Goal: Task Accomplishment & Management: Manage account settings

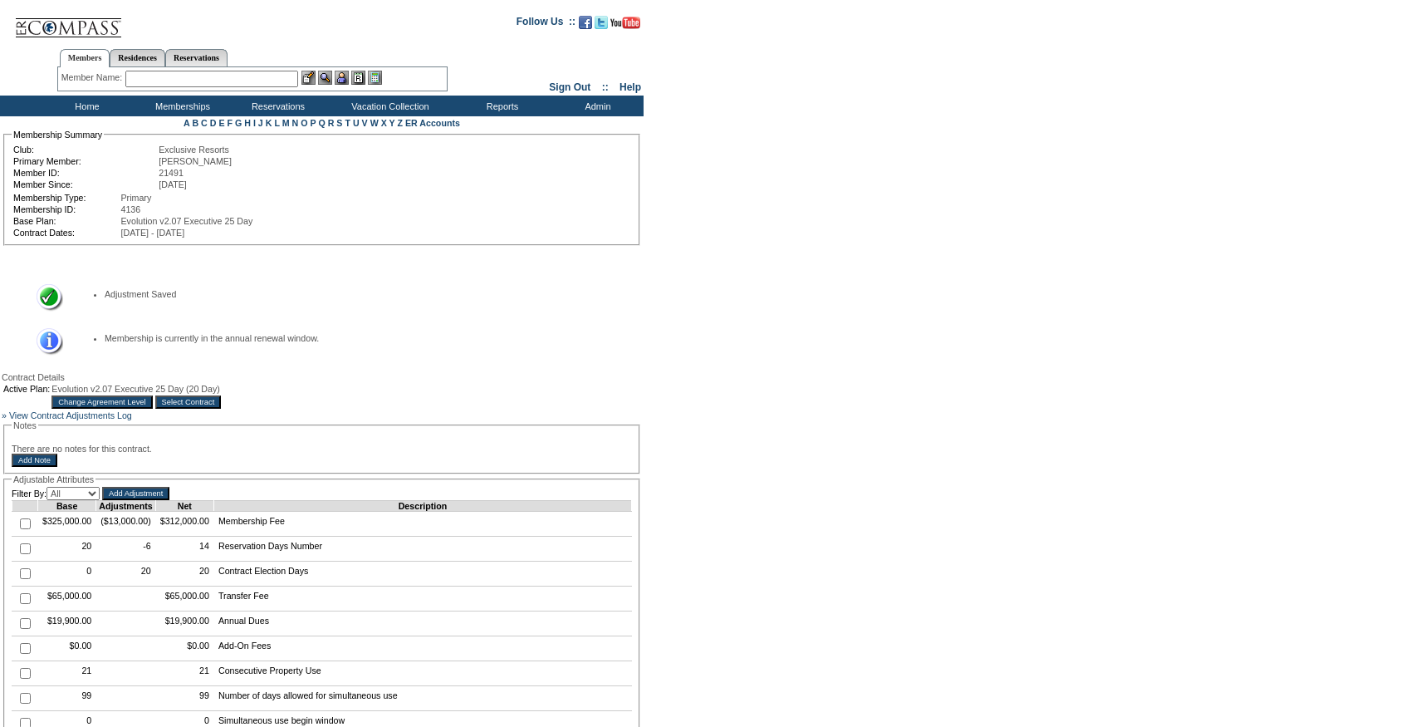
click at [222, 409] on input "Select Contract" at bounding box center [188, 401] width 66 height 13
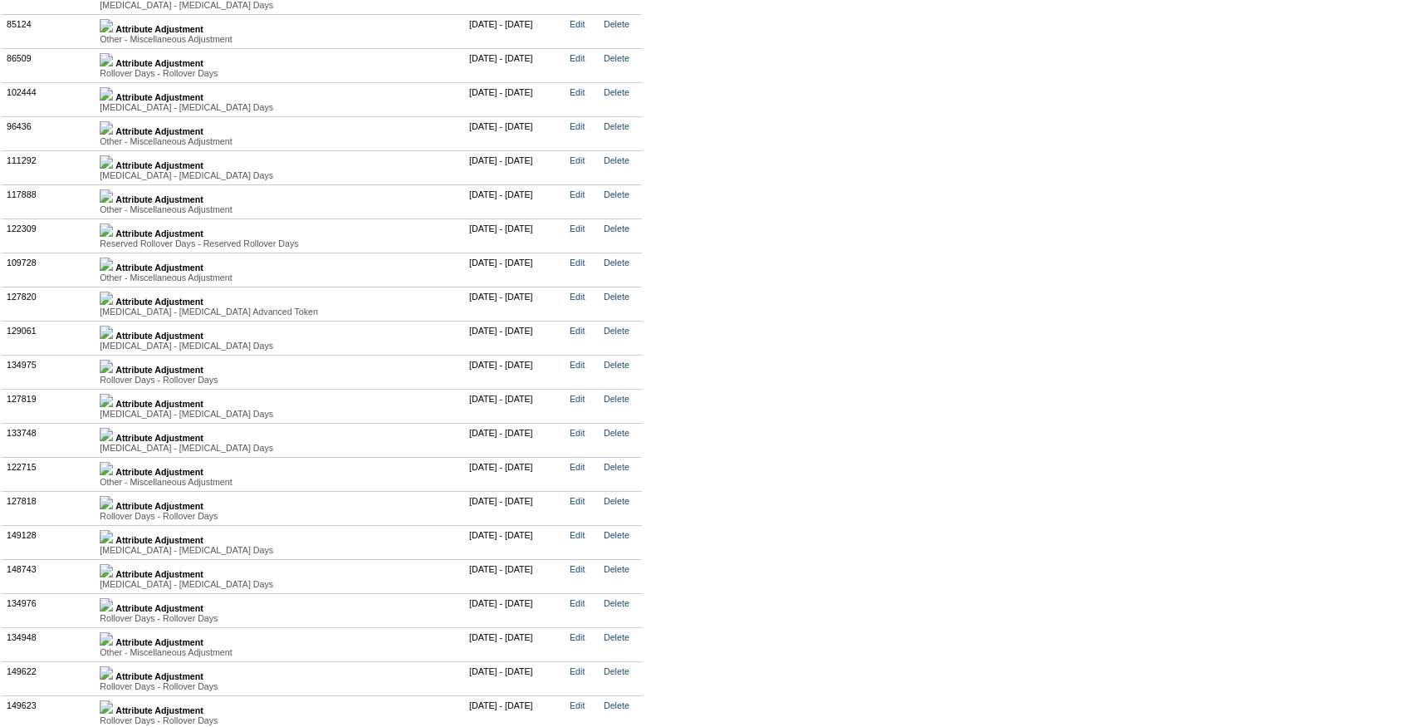
scroll to position [4260, 0]
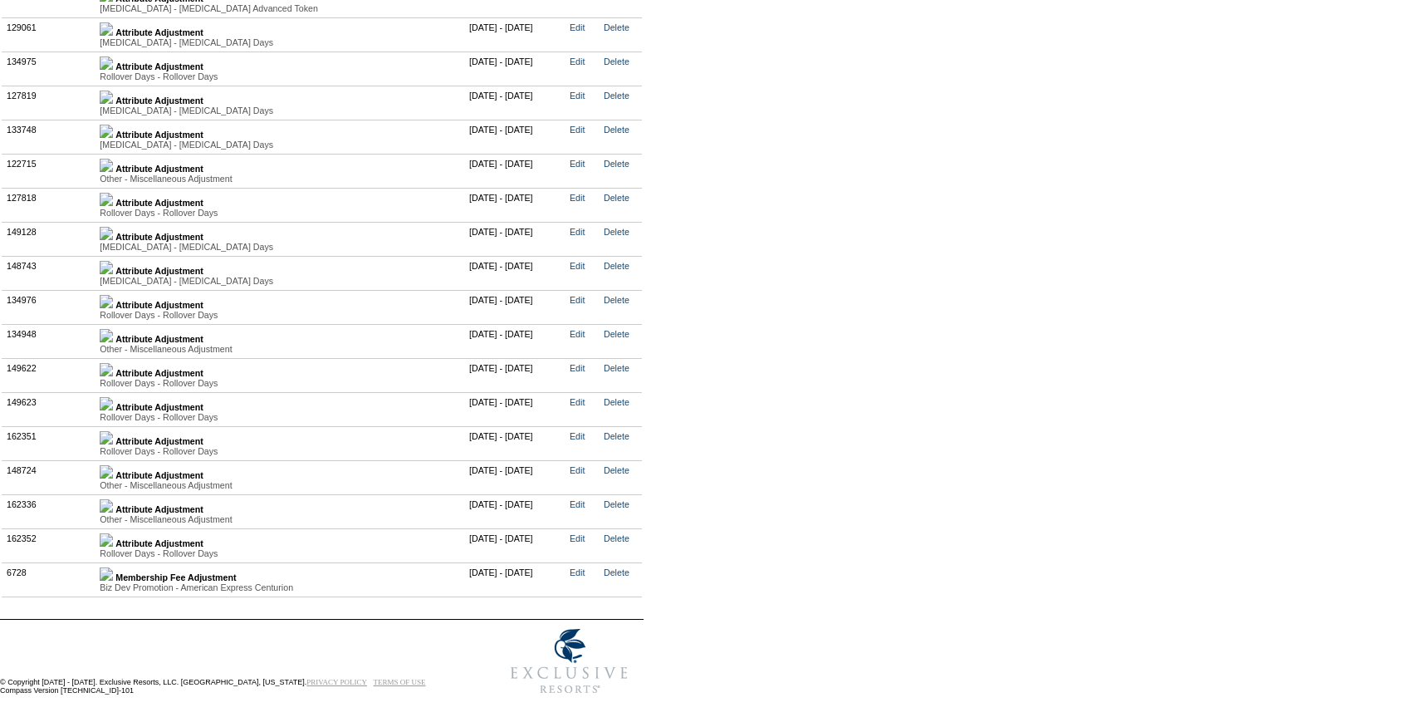
click at [113, 537] on img at bounding box center [106, 539] width 13 height 13
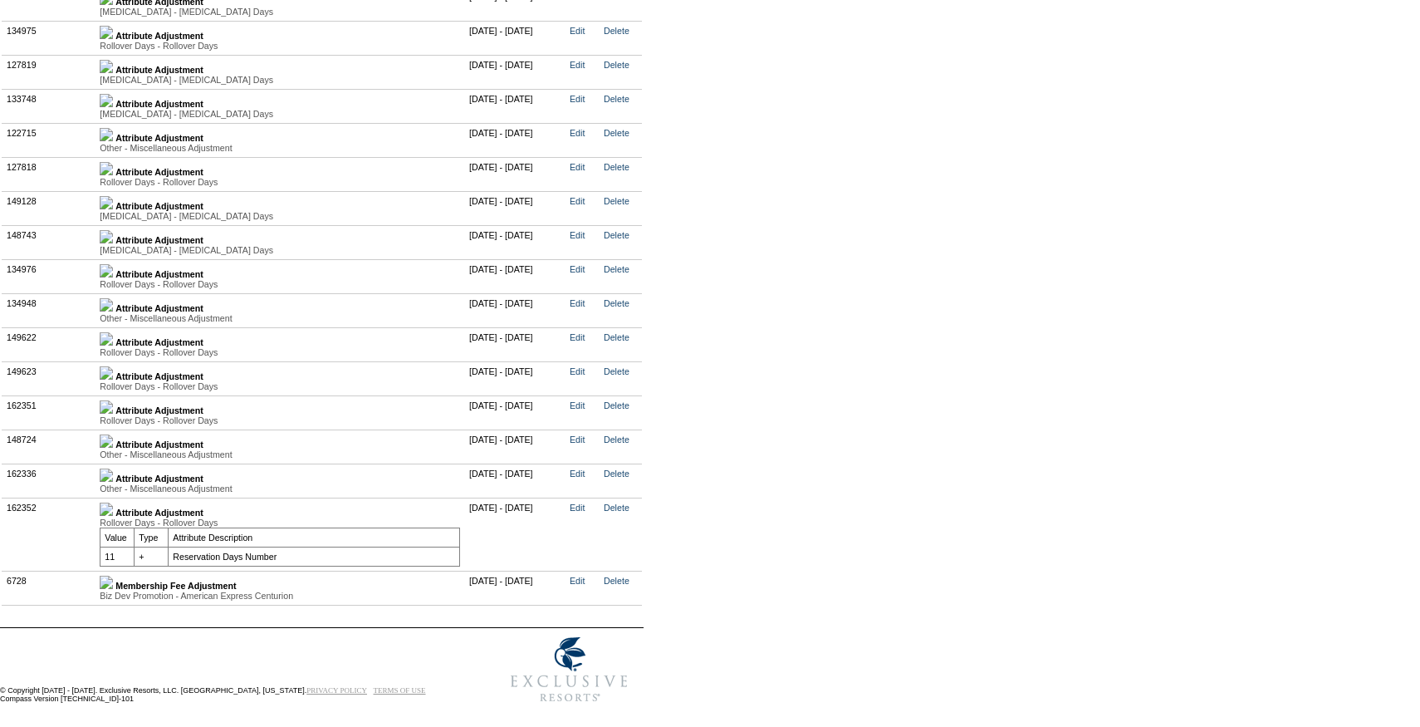
click at [113, 414] on img at bounding box center [106, 406] width 13 height 13
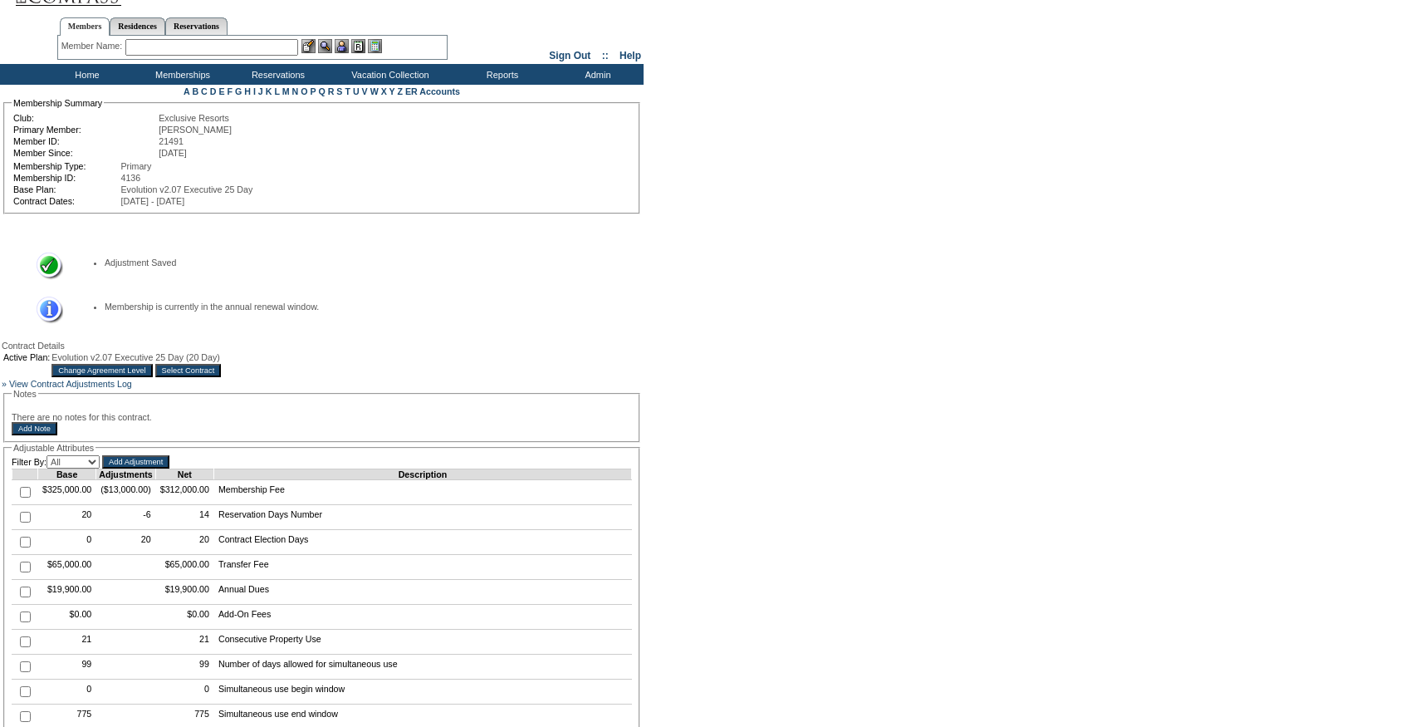
scroll to position [0, 0]
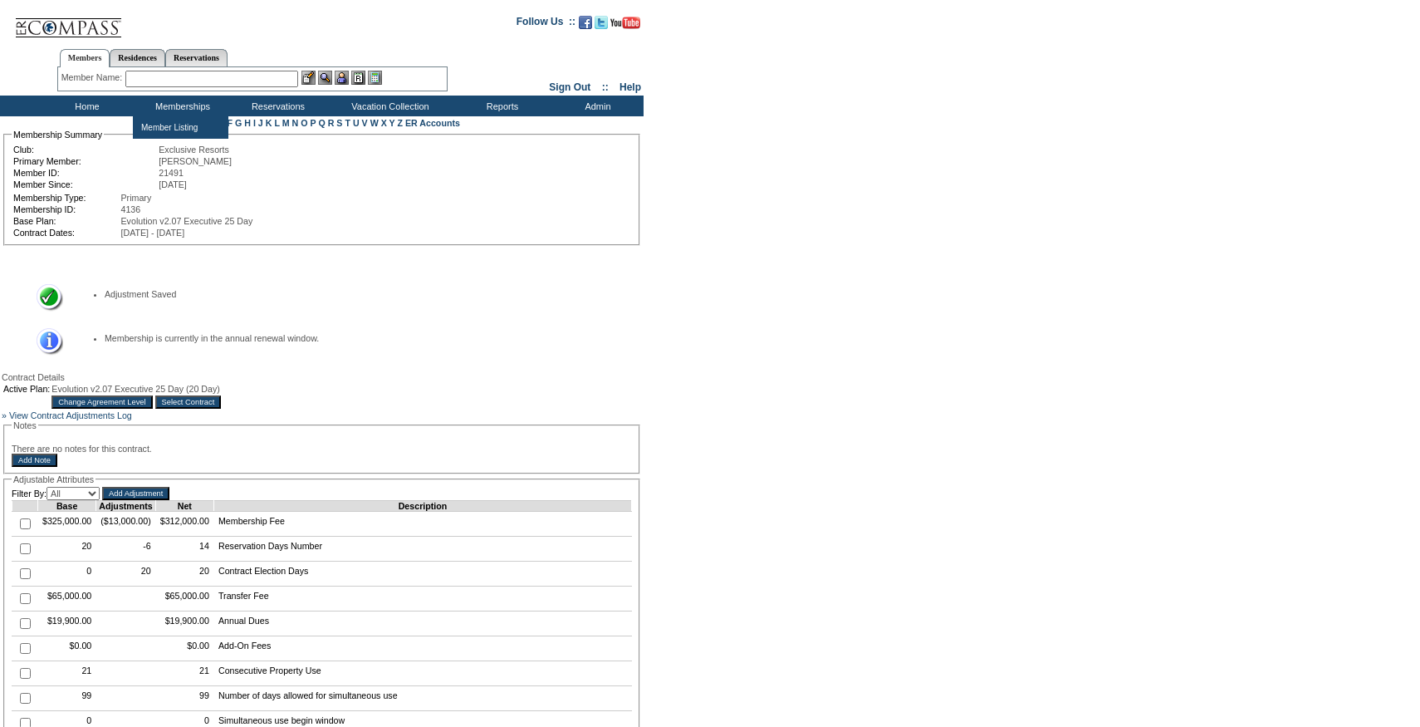
click at [181, 76] on input "text" at bounding box center [211, 79] width 173 height 17
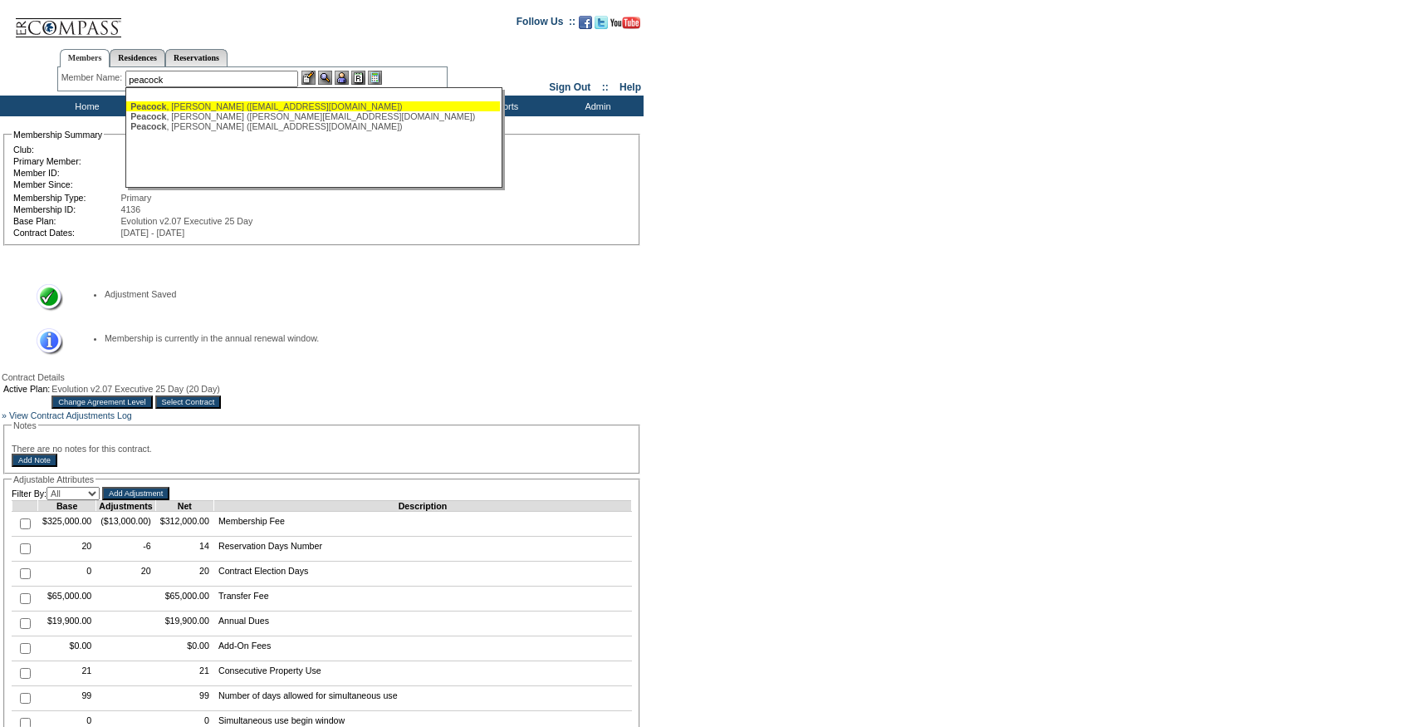
click at [186, 105] on div "[PERSON_NAME] ([EMAIL_ADDRESS][DOMAIN_NAME])" at bounding box center [312, 106] width 365 height 10
type input "[PERSON_NAME] ([EMAIL_ADDRESS][DOMAIN_NAME])"
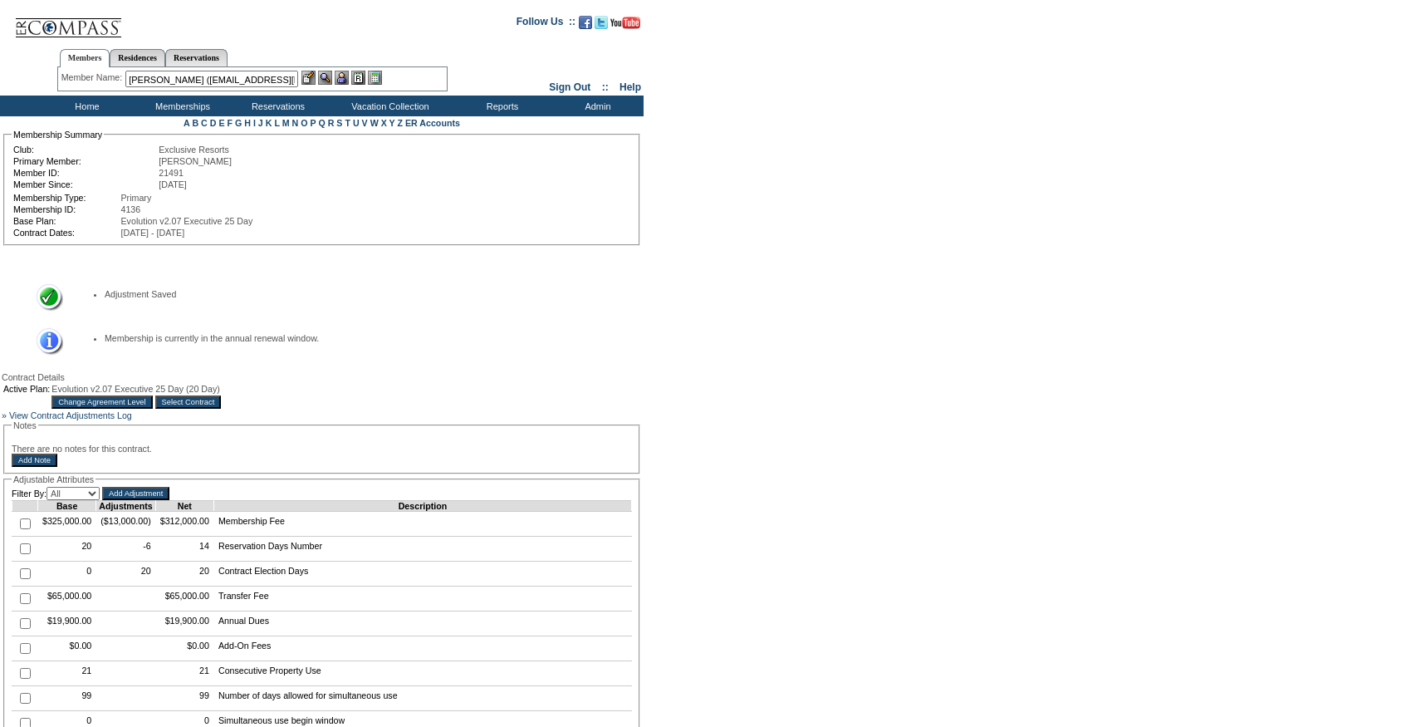
click at [346, 81] on img at bounding box center [342, 78] width 14 height 14
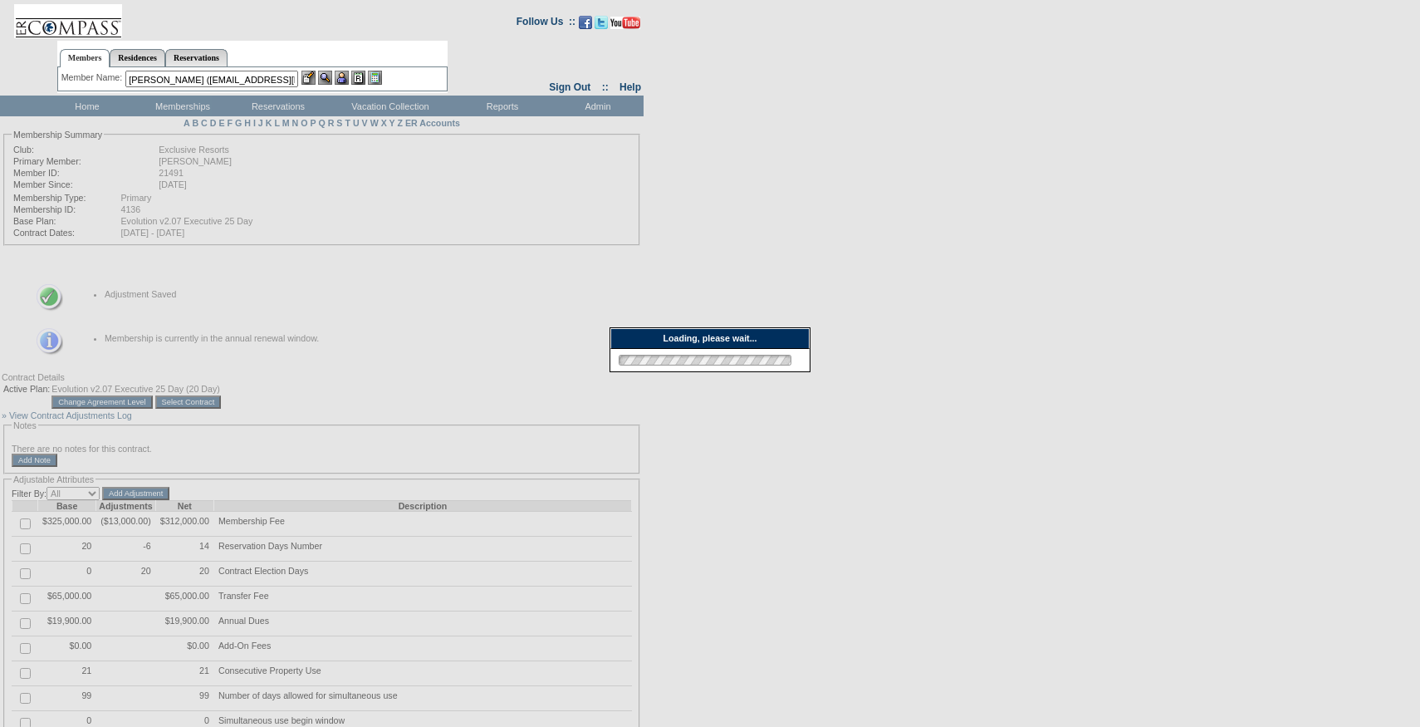
click at [309, 81] on img at bounding box center [308, 78] width 14 height 14
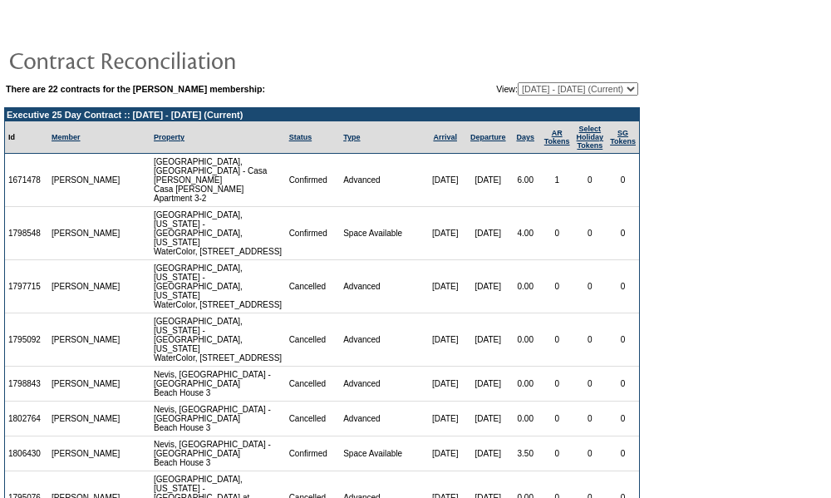
click at [572, 84] on select "09/18/07 - 09/30/08 10/01/08 - 09/30/09 10/01/09 - 09/30/10 10/01/10 - 09/30/11…" at bounding box center [577, 88] width 120 height 13
select select "124285"
click at [517, 82] on select "09/18/07 - 09/30/08 10/01/08 - 09/30/09 10/01/09 - 09/30/10 10/01/10 - 09/30/11…" at bounding box center [577, 88] width 120 height 13
